Goal: Task Accomplishment & Management: Use online tool/utility

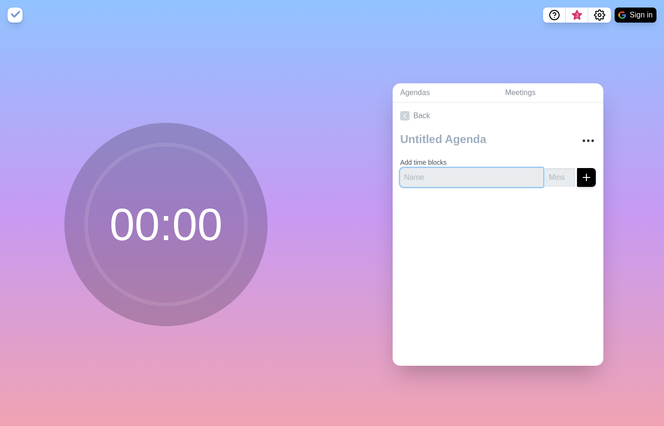
click at [450, 172] on input "text" at bounding box center [471, 177] width 143 height 19
type input "Opening"
click at [548, 170] on input "number" at bounding box center [560, 177] width 30 height 19
type input "5"
click at [586, 173] on div "Add time blocks Opening 5" at bounding box center [498, 161] width 211 height 65
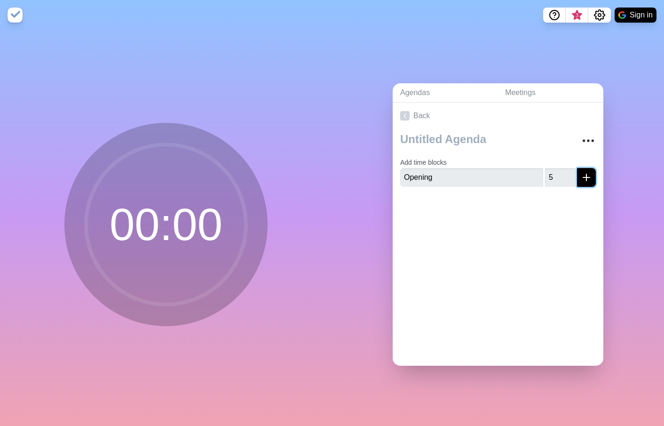
click at [583, 177] on line "submit" at bounding box center [586, 177] width 7 height 0
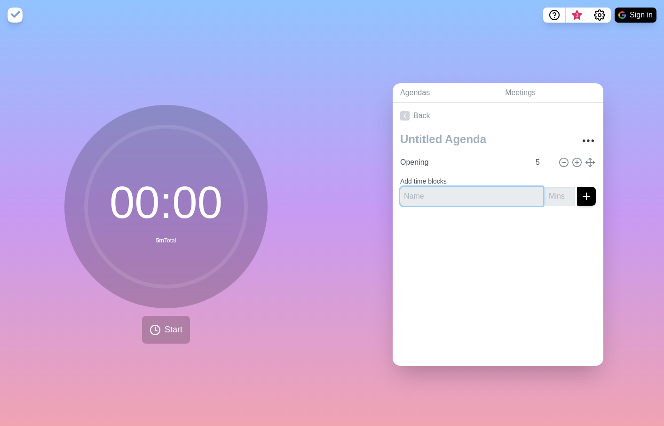
click at [501, 192] on input "text" at bounding box center [471, 196] width 143 height 19
type input "Unfinished Business"
click at [545, 192] on input "number" at bounding box center [560, 196] width 30 height 19
type input "10"
click at [581, 190] on icon "submit" at bounding box center [586, 195] width 11 height 11
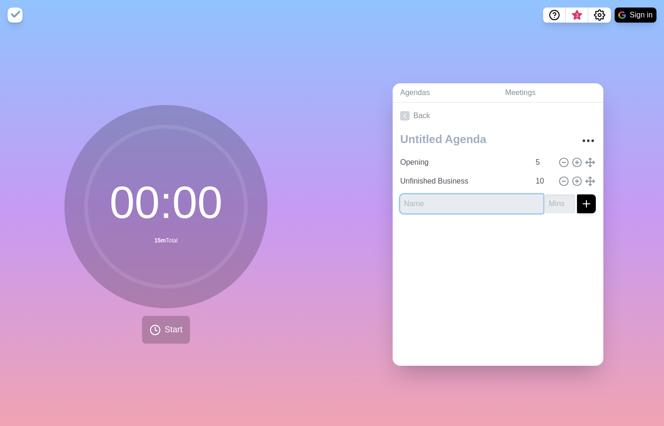
click at [452, 198] on input "text" at bounding box center [471, 203] width 143 height 19
type input "Scorecard"
click at [555, 202] on input "number" at bounding box center [560, 203] width 30 height 19
type input "5"
click at [488, 199] on input "Scorecard" at bounding box center [471, 203] width 143 height 19
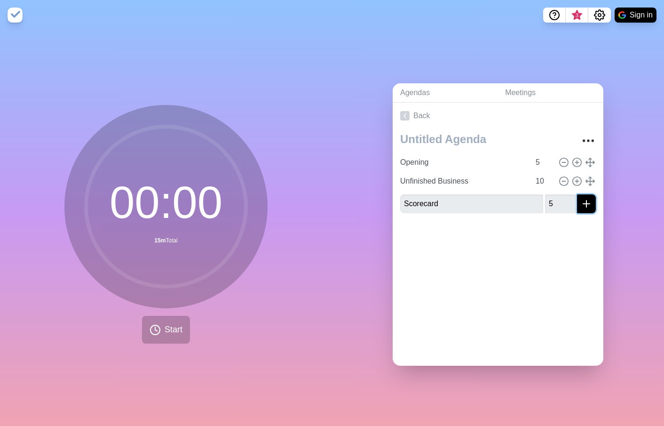
click at [581, 198] on icon "submit" at bounding box center [586, 203] width 11 height 11
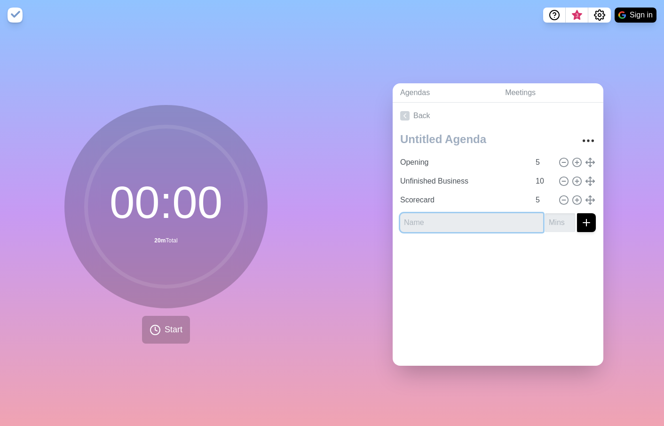
click at [448, 213] on input "text" at bounding box center [471, 222] width 143 height 19
type input "MW Benchmark"
click at [551, 213] on input "number" at bounding box center [560, 222] width 30 height 19
type input "10"
click at [581, 219] on icon "submit" at bounding box center [586, 222] width 11 height 11
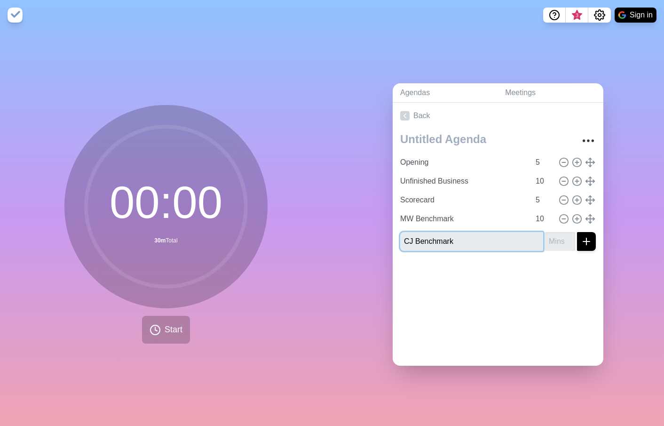
type input "CJ Benchmark"
click at [583, 241] on line "submit" at bounding box center [586, 241] width 7 height 0
type input "10"
click at [581, 239] on icon "submit" at bounding box center [586, 241] width 11 height 11
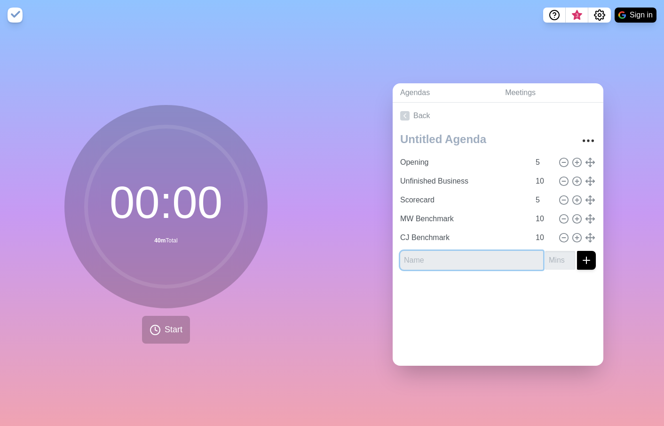
click at [488, 261] on input "text" at bounding box center [471, 260] width 143 height 19
type input "Cash Management & Requests"
click at [549, 253] on input "number" at bounding box center [560, 260] width 30 height 19
type input "10"
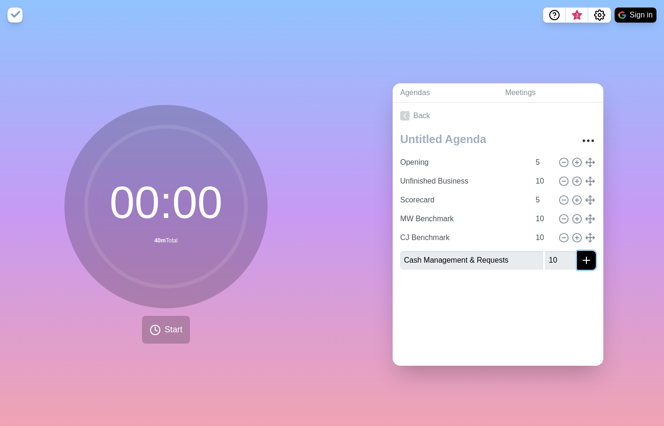
click at [581, 255] on icon "submit" at bounding box center [586, 259] width 11 height 11
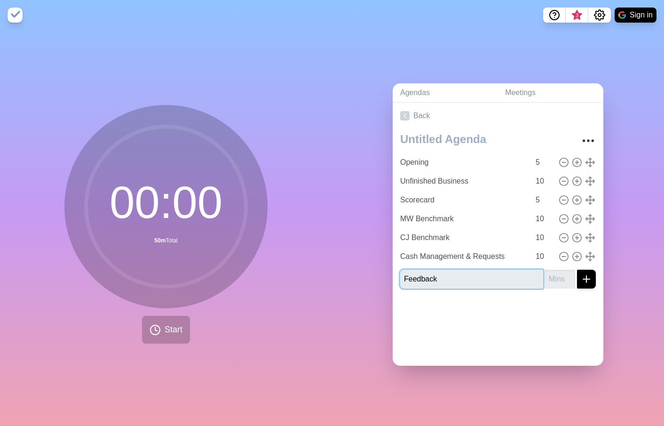
type input "Feedback"
click at [545, 277] on input "number" at bounding box center [560, 278] width 30 height 19
type input "5"
click at [583, 279] on line "submit" at bounding box center [586, 279] width 7 height 0
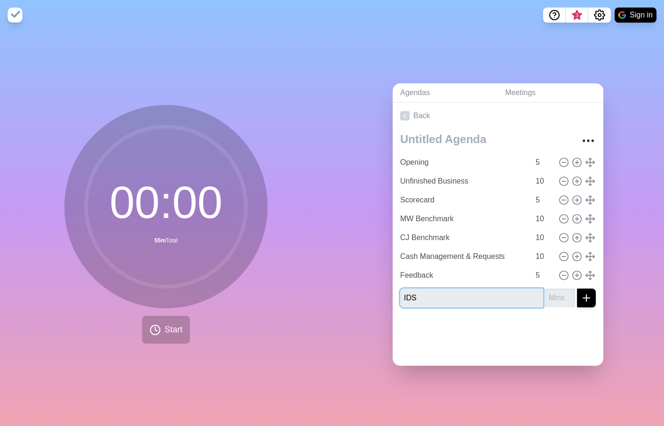
type input "IDS"
click at [545, 292] on input "number" at bounding box center [560, 297] width 30 height 19
type input "10"
click at [581, 292] on icon "submit" at bounding box center [586, 297] width 11 height 11
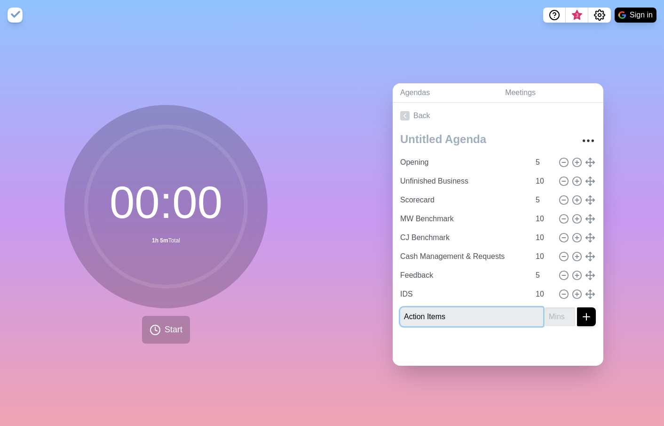
type input "Action Items"
click at [545, 314] on input "number" at bounding box center [560, 316] width 30 height 19
type input "5"
click at [517, 340] on div at bounding box center [498, 349] width 211 height 32
click at [581, 314] on icon "submit" at bounding box center [586, 316] width 11 height 11
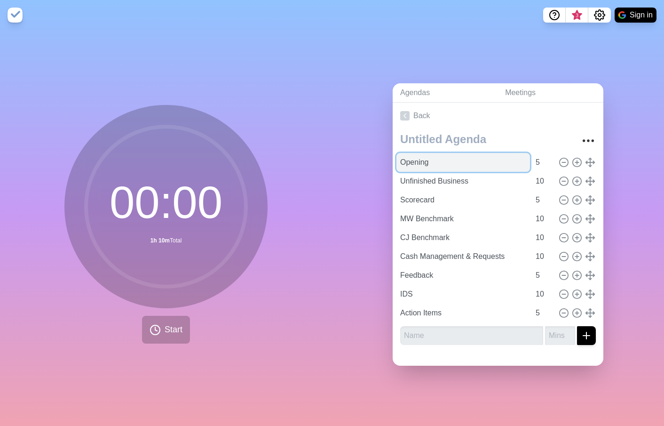
click at [425, 156] on input "Opening" at bounding box center [463, 162] width 134 height 19
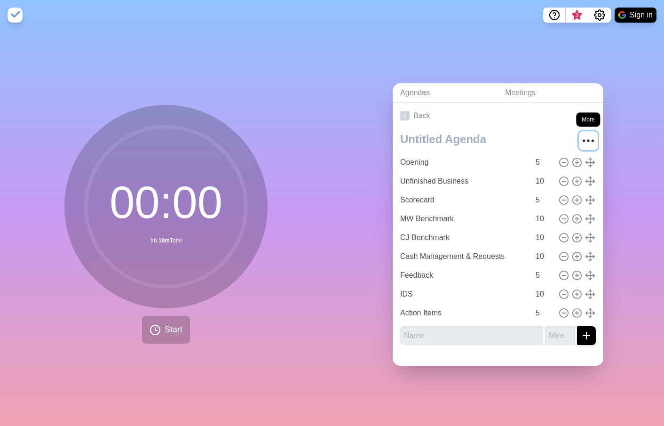
click at [581, 138] on icon "More" at bounding box center [588, 140] width 15 height 15
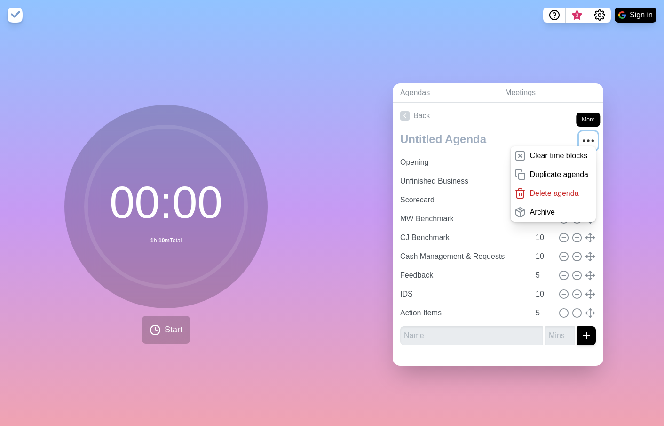
click at [581, 138] on icon "More" at bounding box center [588, 140] width 15 height 15
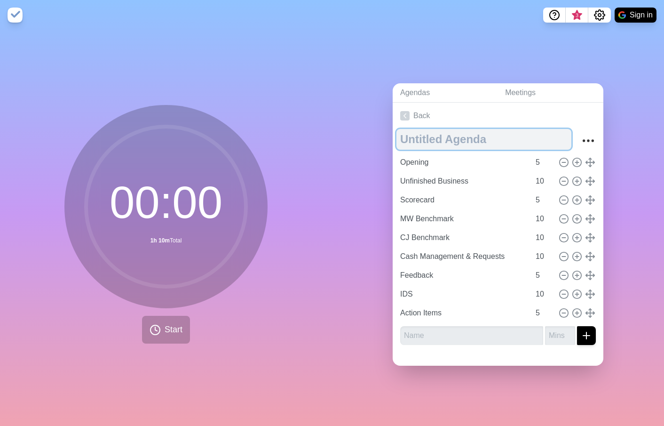
click at [495, 138] on textarea at bounding box center [483, 139] width 175 height 21
type textarea "L"
type textarea "e"
type textarea "Leadership Meeting"
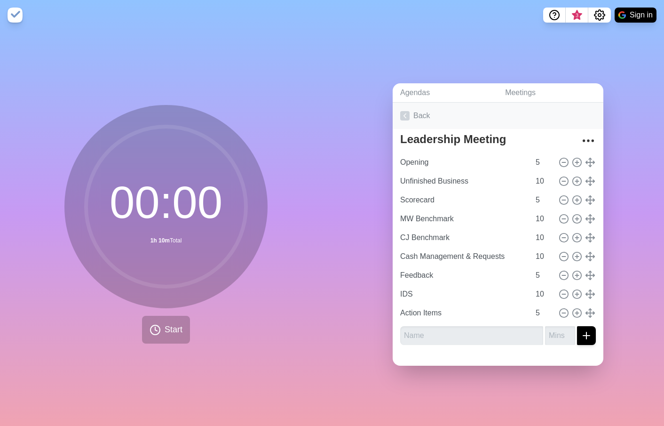
click at [508, 115] on link "Back" at bounding box center [498, 115] width 211 height 26
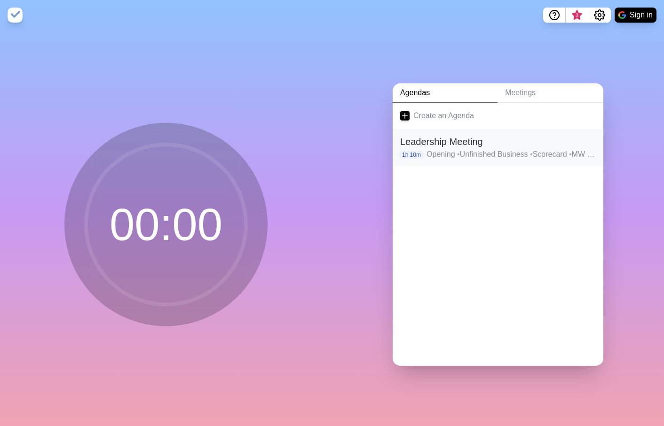
click at [505, 149] on p "Opening • Unfinished Business • Scorecard • MW [GEOGRAPHIC_DATA] • CJ Benchmark…" at bounding box center [510, 154] width 169 height 11
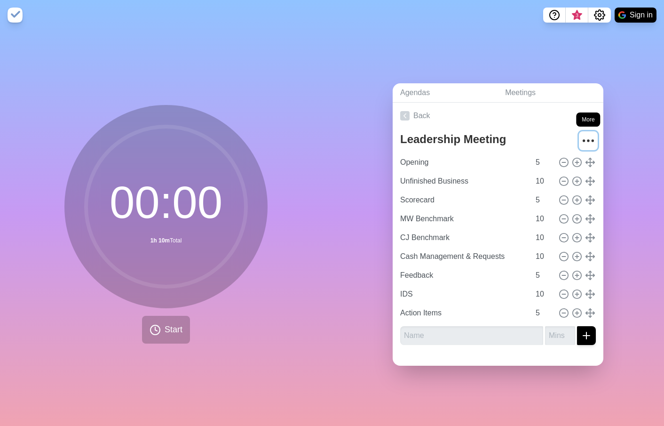
click at [581, 134] on icon "More" at bounding box center [588, 140] width 15 height 15
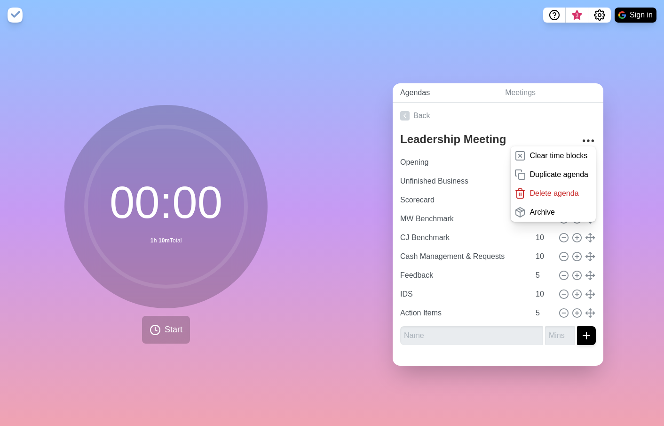
click at [406, 90] on link "Agendas" at bounding box center [445, 92] width 105 height 19
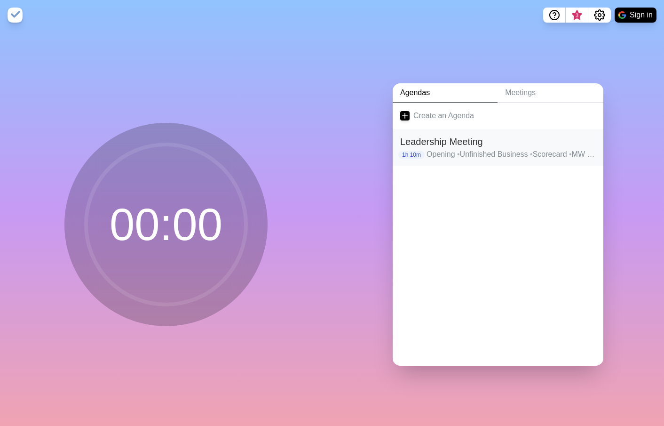
click at [426, 149] on p "Opening • Unfinished Business • Scorecard • MW [GEOGRAPHIC_DATA] • CJ Benchmark…" at bounding box center [510, 154] width 169 height 11
